Goal: Find specific page/section: Find specific page/section

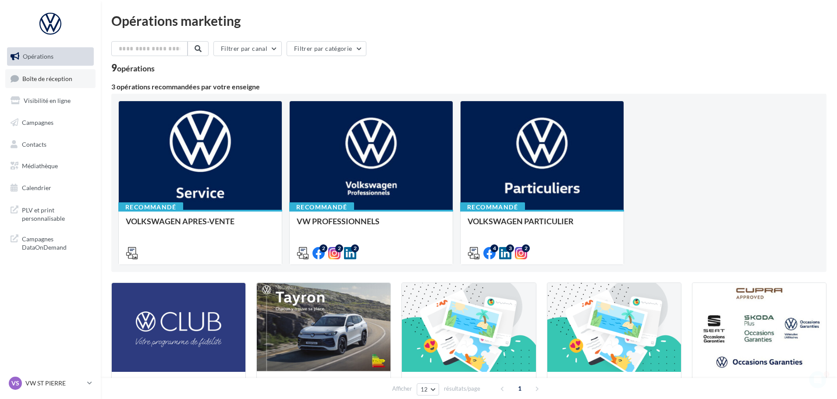
click at [49, 81] on span "Boîte de réception" at bounding box center [47, 77] width 50 height 7
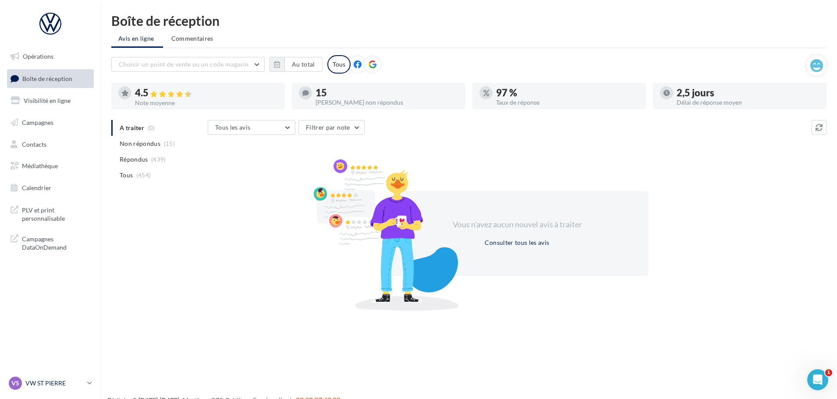
click at [89, 382] on icon at bounding box center [89, 382] width 5 height 7
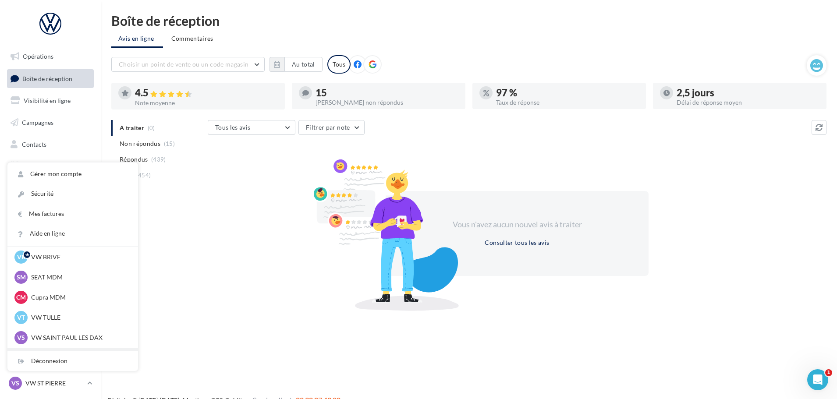
scroll to position [44, 0]
click at [58, 320] on p "VW SAINT PAUL LES DAX" at bounding box center [79, 317] width 96 height 9
